Goal: Transaction & Acquisition: Purchase product/service

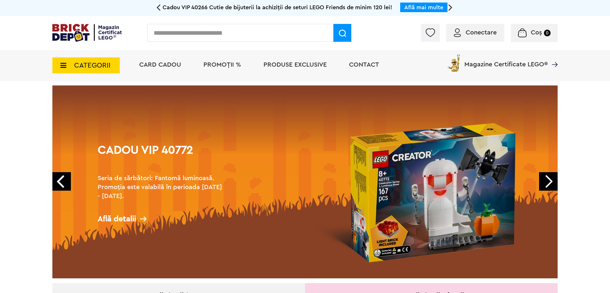
click at [212, 69] on li "PROMOȚII %" at bounding box center [222, 65] width 50 height 31
click at [215, 67] on span "PROMOȚII %" at bounding box center [222, 65] width 38 height 6
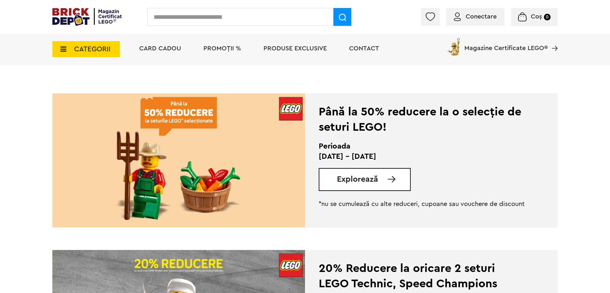
scroll to position [128, 0]
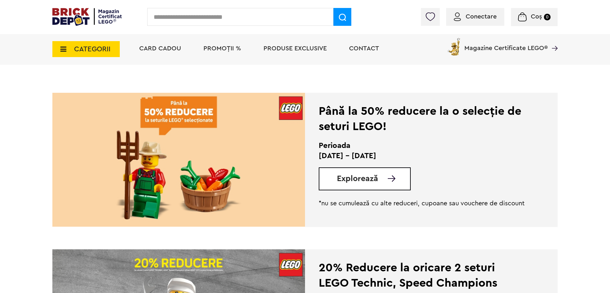
click at [352, 179] on span "Explorează" at bounding box center [357, 179] width 41 height 8
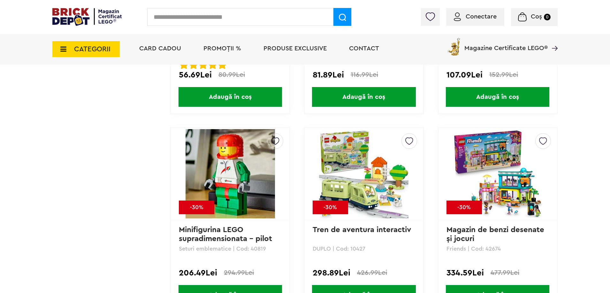
scroll to position [1142, 0]
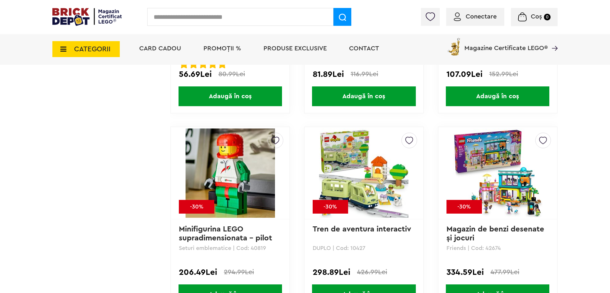
click at [241, 196] on img at bounding box center [230, 173] width 89 height 89
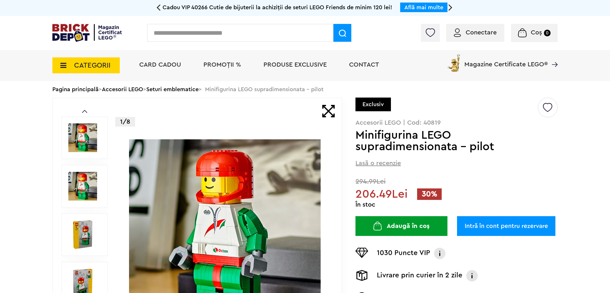
click at [89, 174] on img at bounding box center [82, 186] width 29 height 29
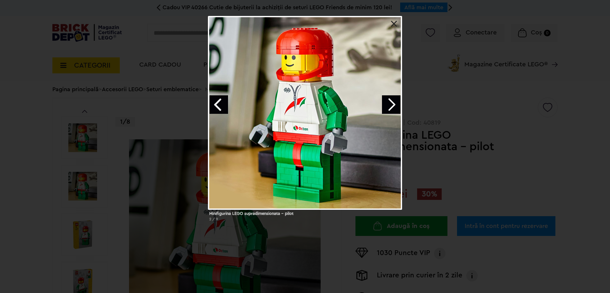
click at [391, 107] on link "Next image" at bounding box center [391, 104] width 19 height 19
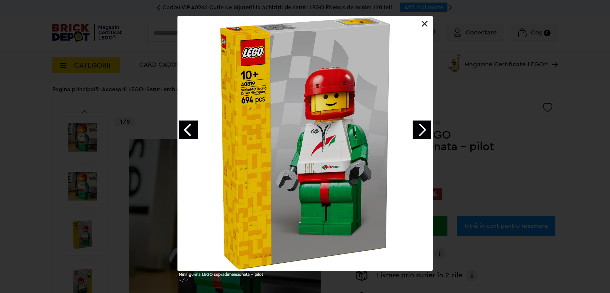
click at [418, 128] on link "Next image" at bounding box center [422, 130] width 19 height 19
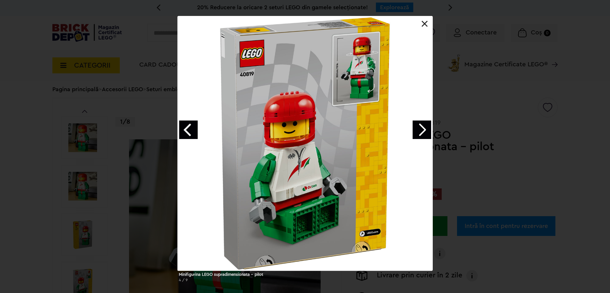
click at [427, 22] on link at bounding box center [424, 24] width 6 height 6
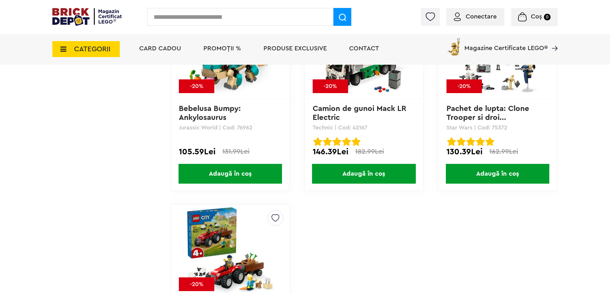
scroll to position [3090, 0]
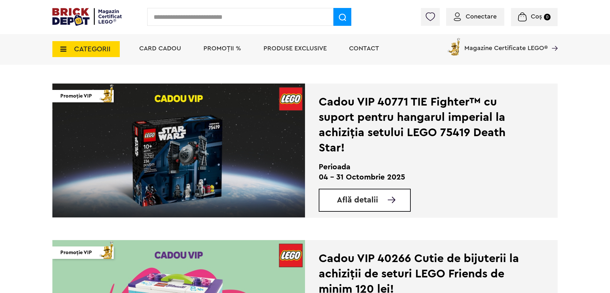
scroll to position [447, 0]
